Goal: Use online tool/utility

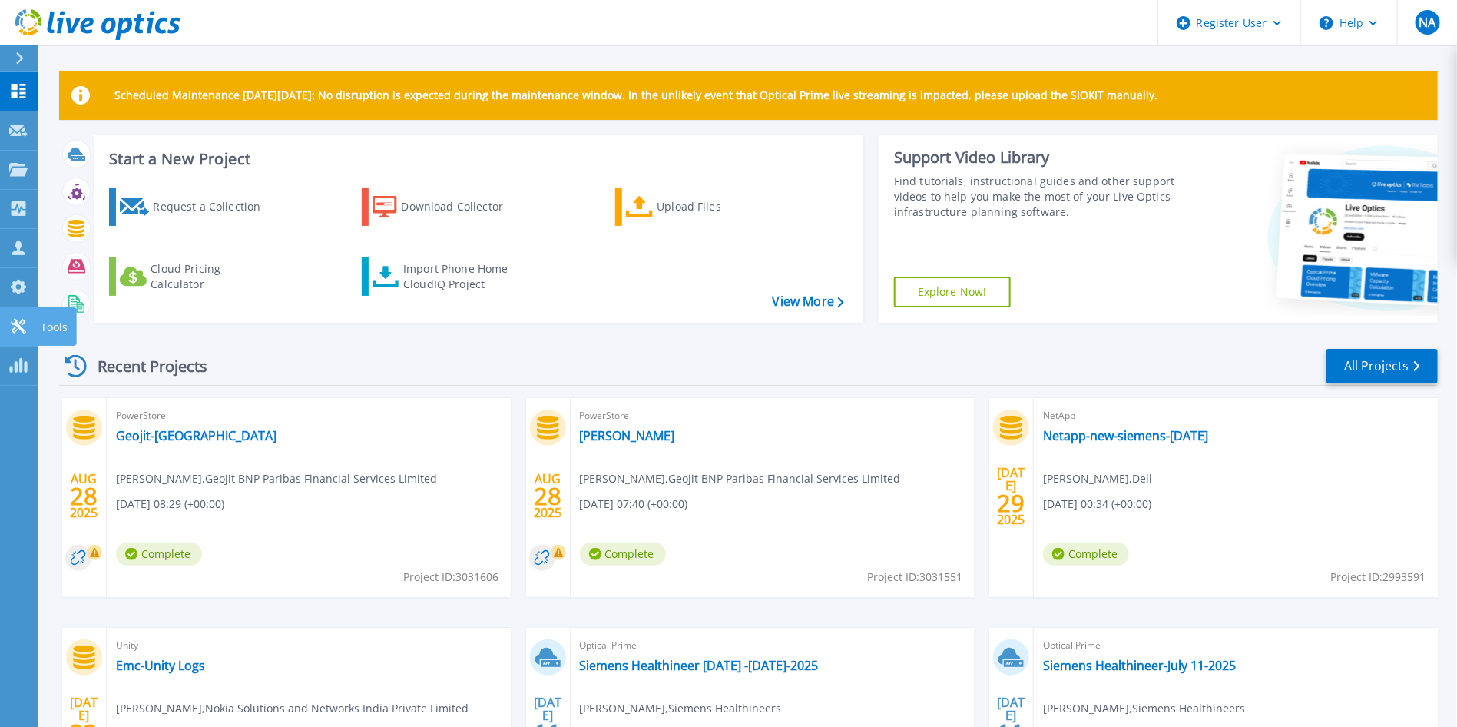
click at [23, 321] on icon at bounding box center [18, 326] width 15 height 15
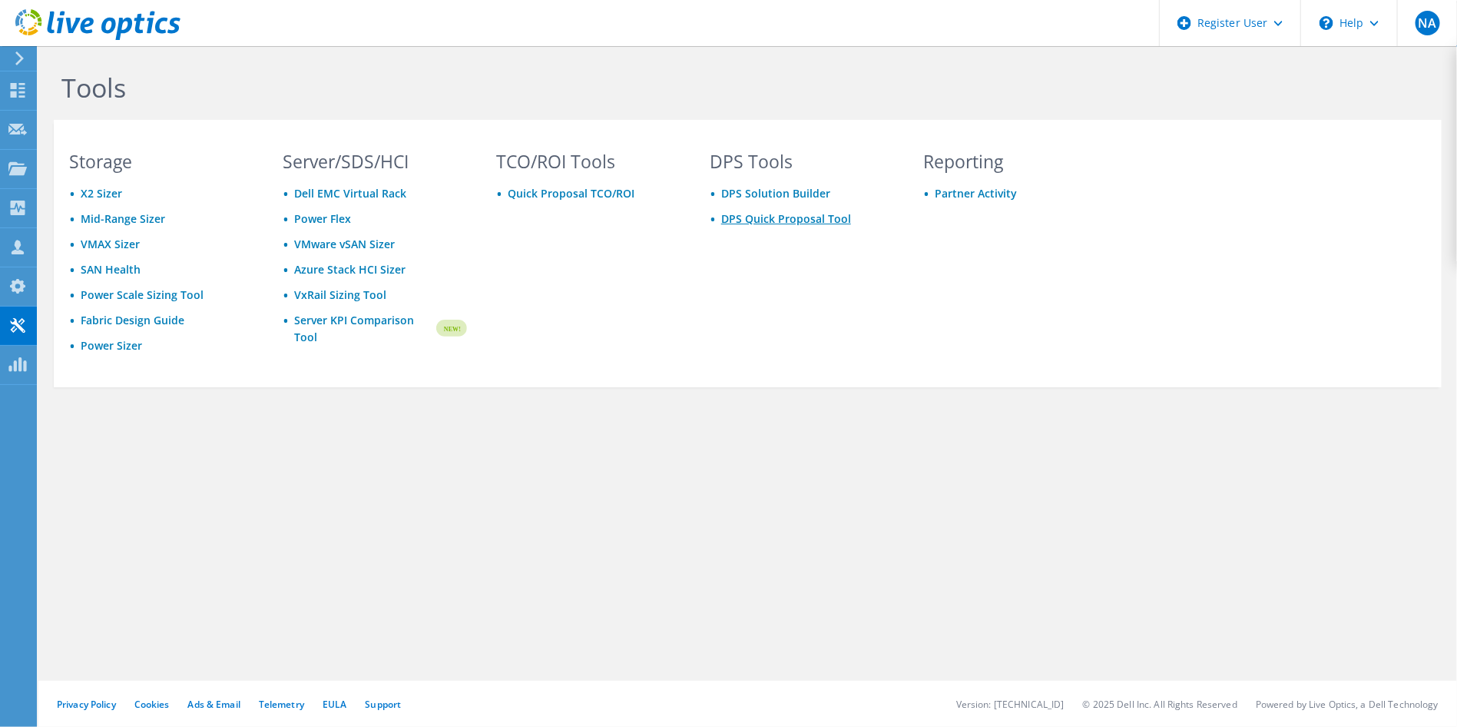
click at [823, 213] on link "DPS Quick Proposal Tool" at bounding box center [786, 218] width 130 height 15
